Goal: Obtain resource: Download file/media

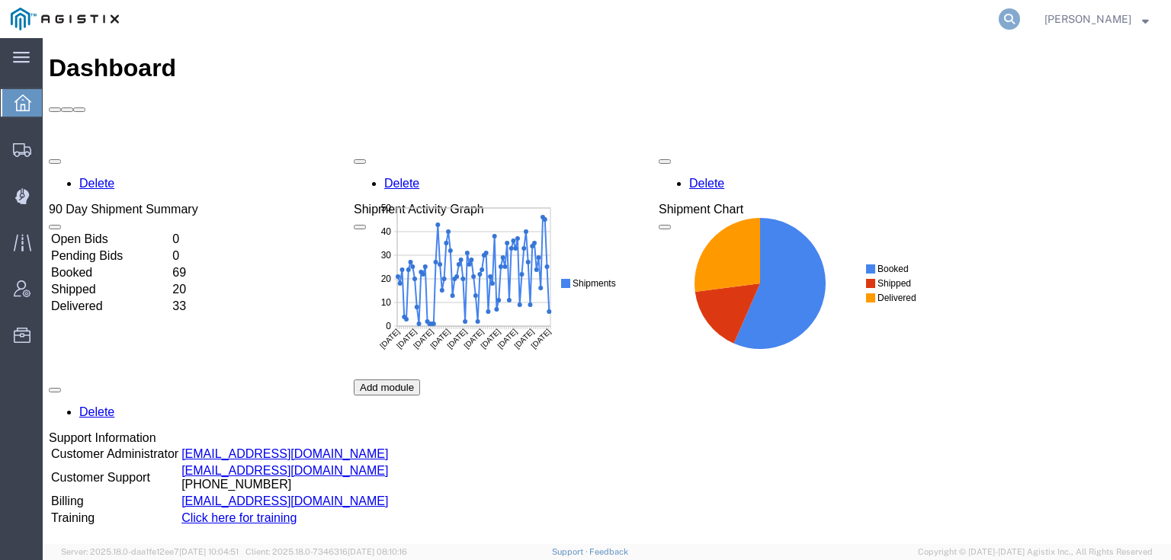
click at [1020, 13] on icon at bounding box center [1008, 18] width 21 height 21
paste input "56611379"
click at [1020, 15] on icon at bounding box center [1008, 18] width 21 height 21
type input "56611379"
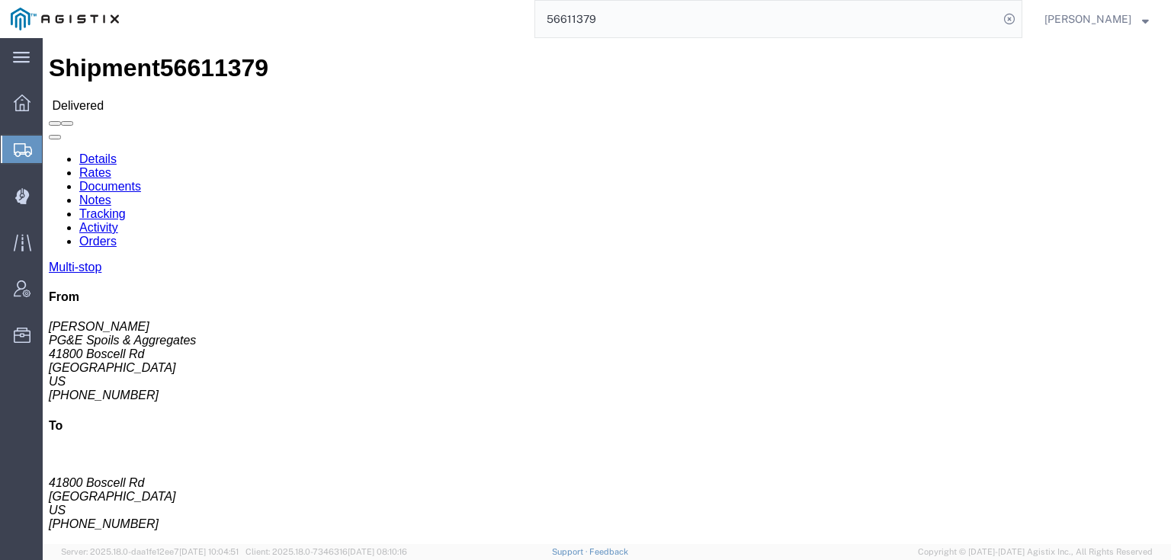
scroll to position [61, 0]
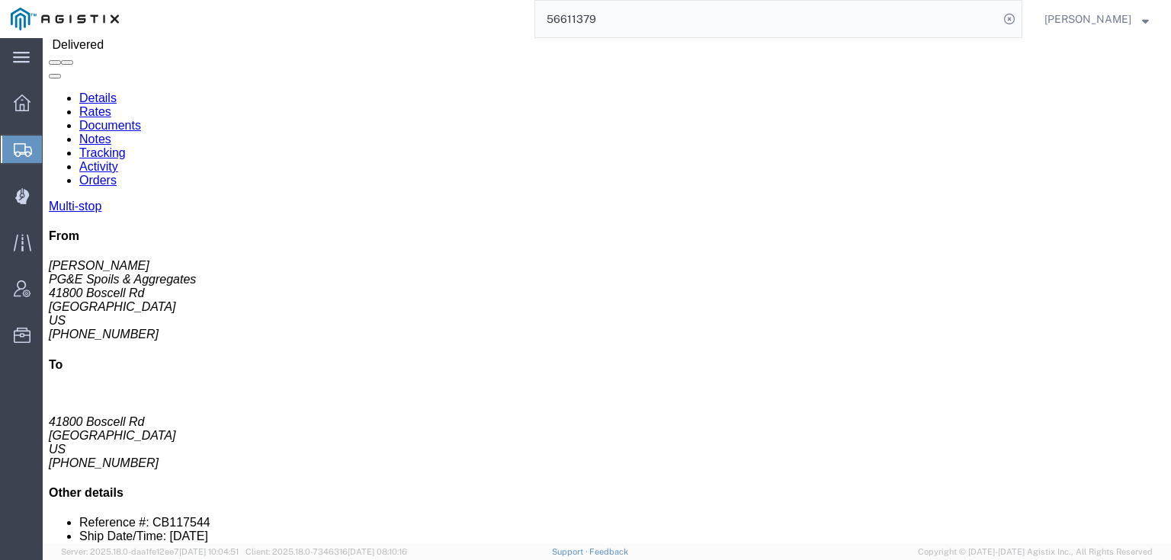
click link "Documents"
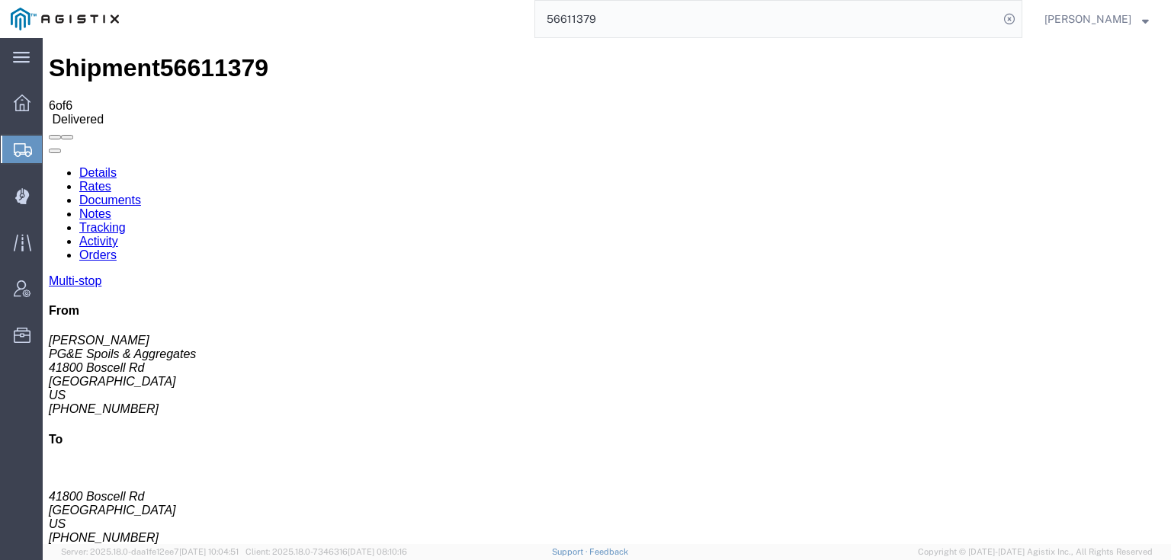
checkbox input "true"
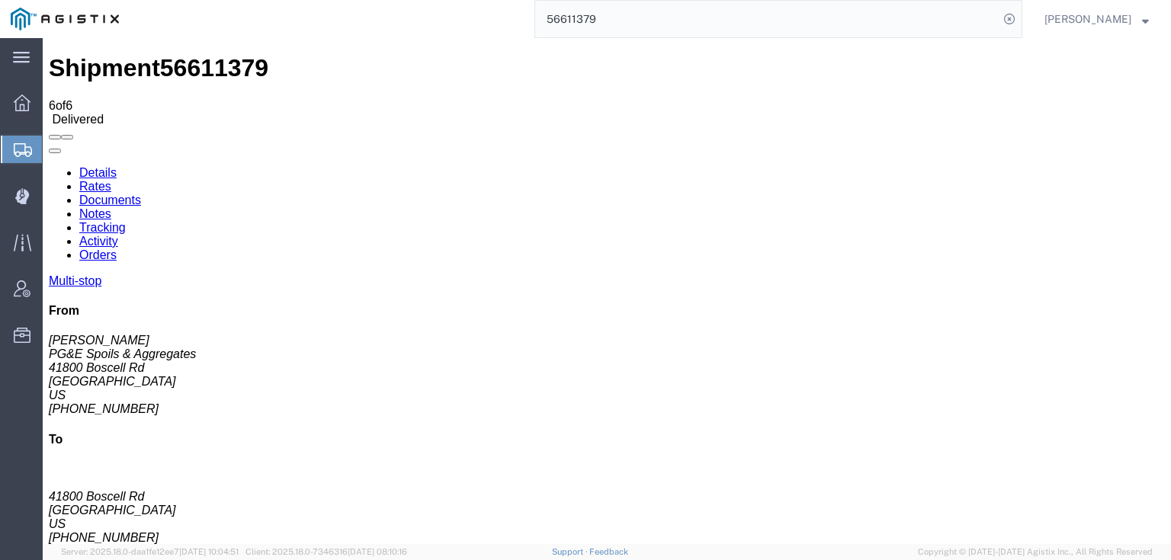
checkbox input "true"
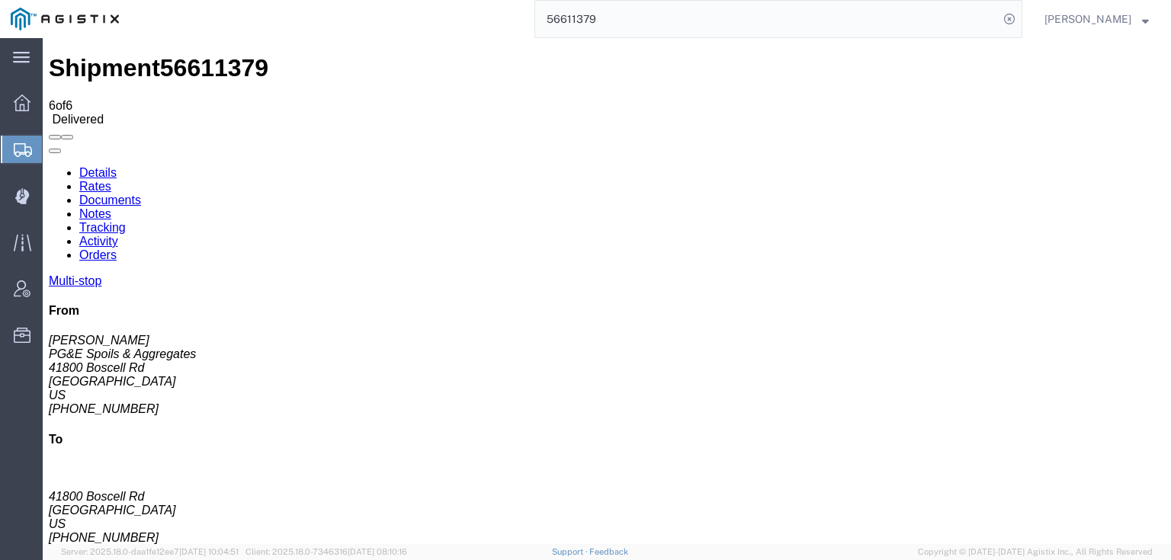
checkbox input "true"
